Goal: Task Accomplishment & Management: Manage account settings

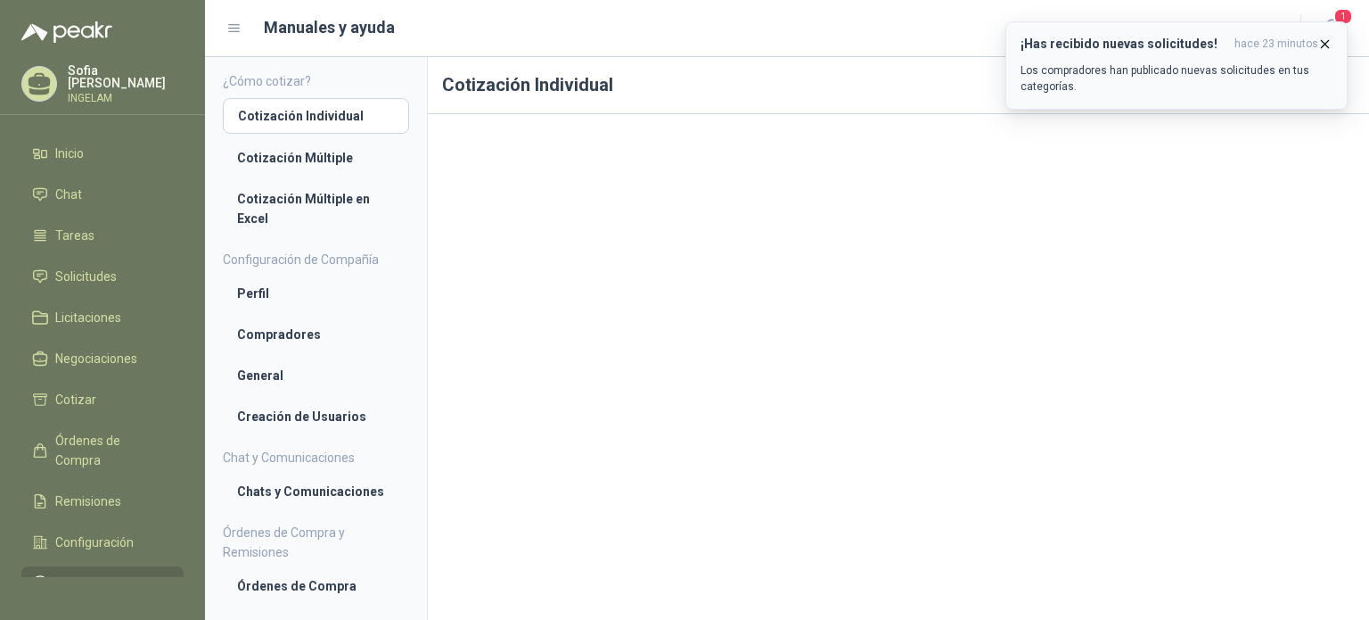
click at [1233, 78] on p "Los compradores han publicado nuevas solicitudes en tus categorías." at bounding box center [1177, 78] width 312 height 32
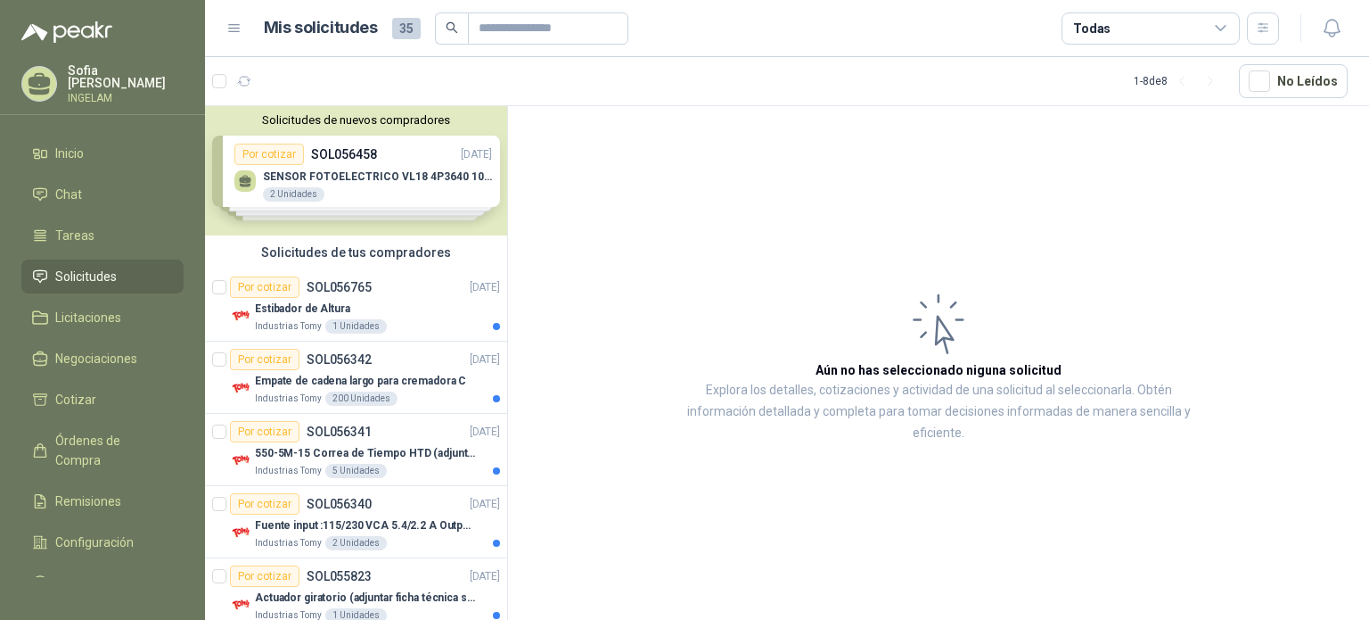
click at [375, 179] on div "Solicitudes de nuevos compradores Por cotizar SOL056458 [DATE] SENSOR FOTOELECT…" at bounding box center [356, 170] width 302 height 129
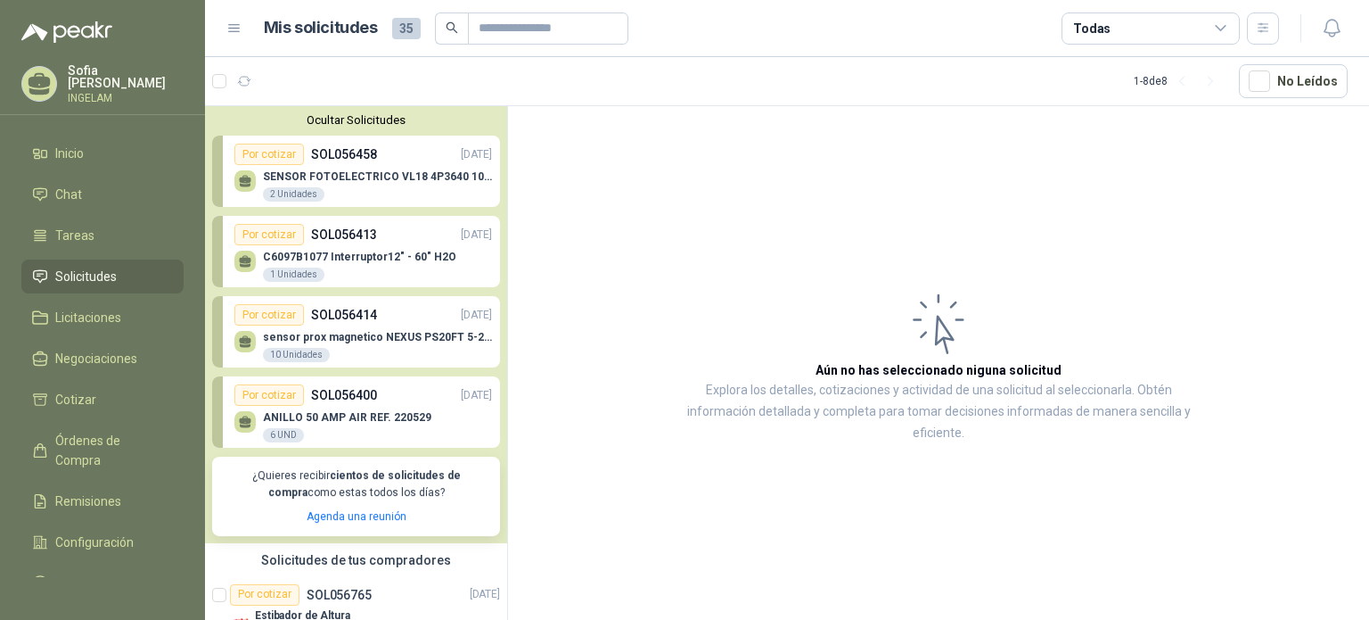
click at [374, 143] on link "Por cotizar SOL056458 [DATE] SENSOR FOTOELECTRICO VL18 4P3640 10 30 V 2 Unidades" at bounding box center [356, 171] width 288 height 71
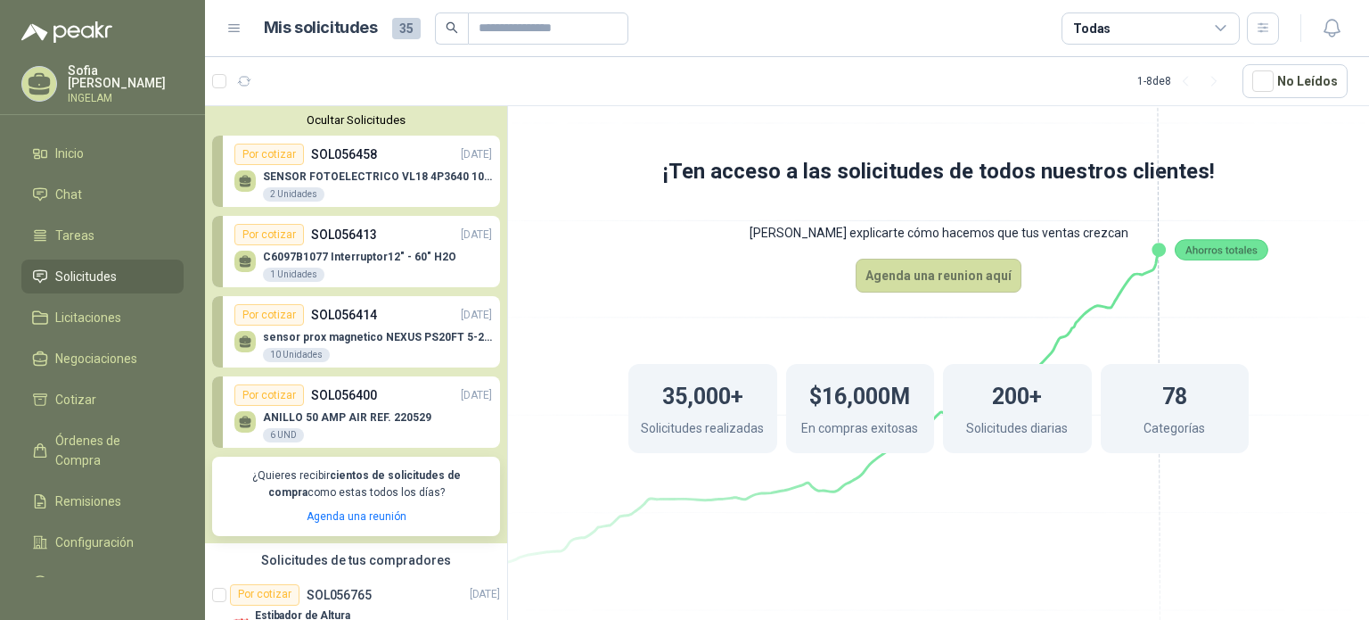
click at [394, 168] on div "SENSOR FOTOELECTRICO VL18 4P3640 10 30 V 2 Unidades" at bounding box center [363, 183] width 258 height 37
click at [278, 149] on div "Por cotizar" at bounding box center [269, 154] width 70 height 21
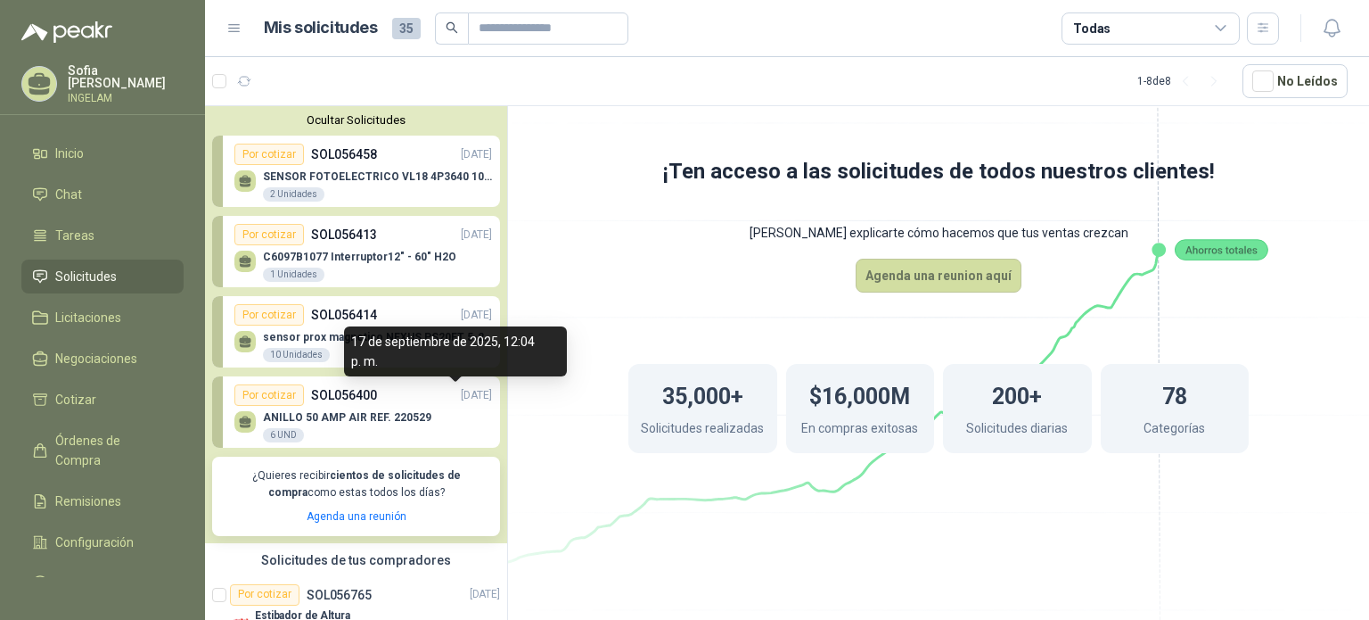
click at [396, 421] on p "ANILLO 50 AMP AIR REF. 220529" at bounding box center [347, 417] width 168 height 12
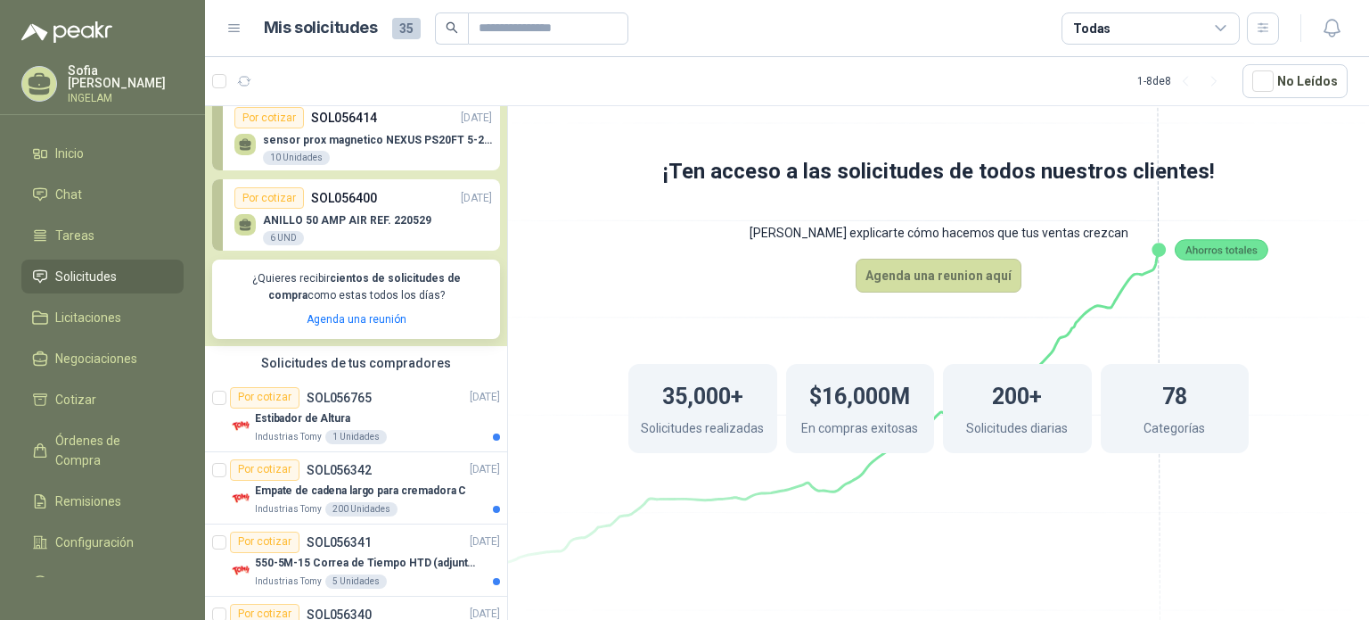
scroll to position [196, 0]
